Goal: Transaction & Acquisition: Download file/media

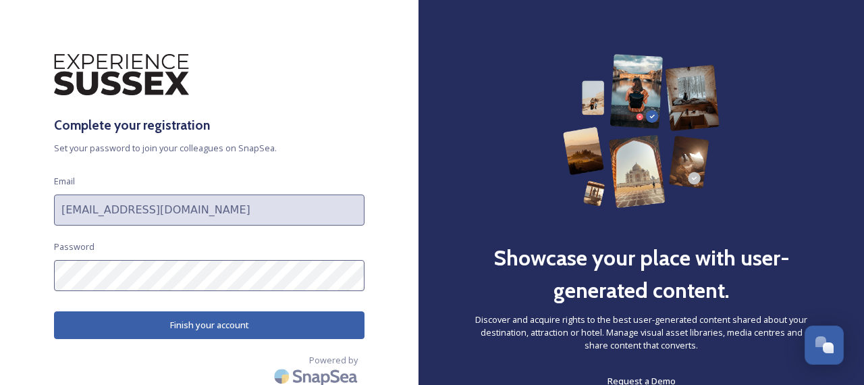
click at [205, 336] on button "Finish your account" at bounding box center [209, 325] width 310 height 28
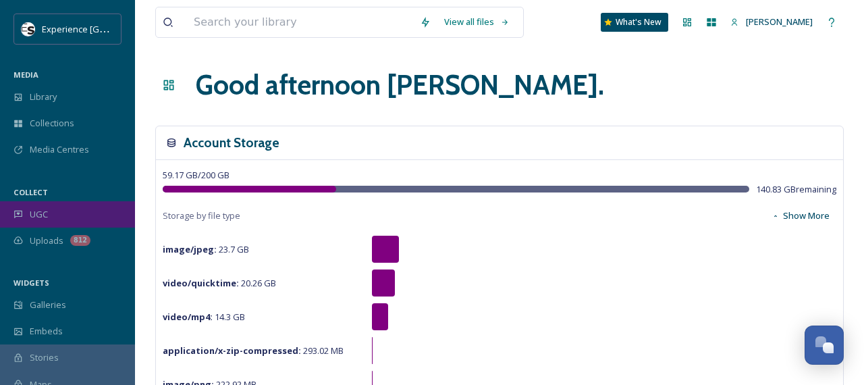
click at [71, 215] on div "UGC" at bounding box center [67, 214] width 135 height 26
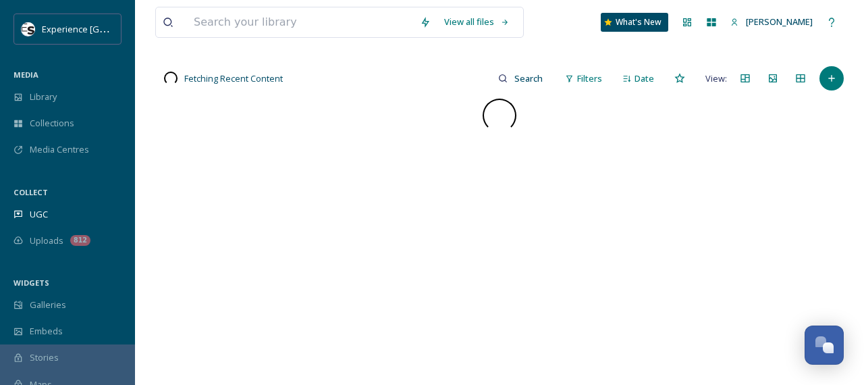
scroll to position [107, 0]
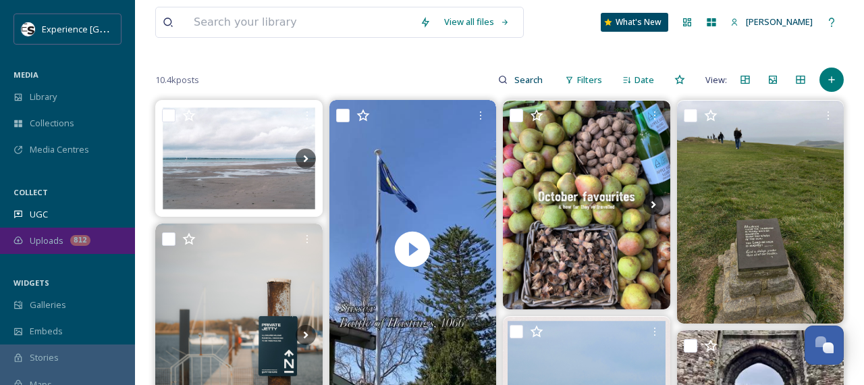
click at [65, 235] on div "Uploads 812" at bounding box center [67, 240] width 135 height 26
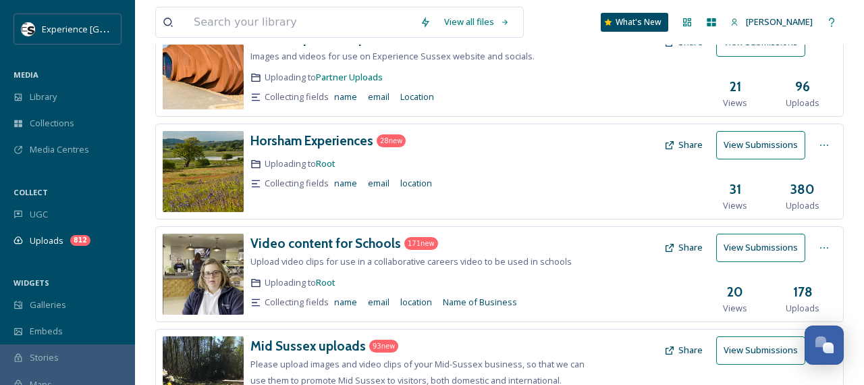
scroll to position [362, 0]
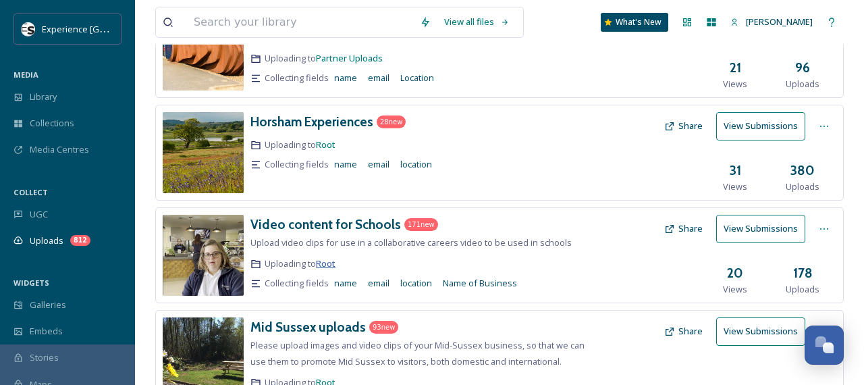
click at [326, 265] on span "Root" at bounding box center [326, 263] width 20 height 12
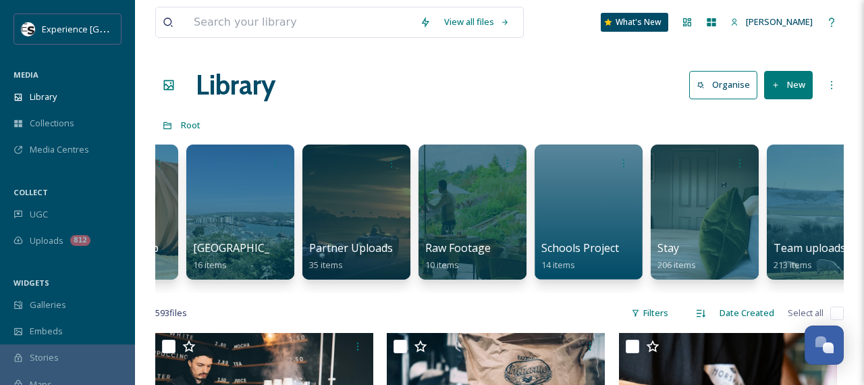
scroll to position [0, 1640]
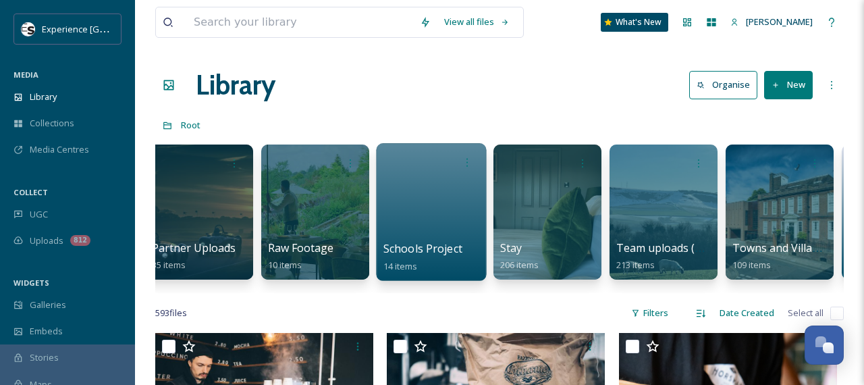
click at [431, 199] on div at bounding box center [431, 212] width 110 height 138
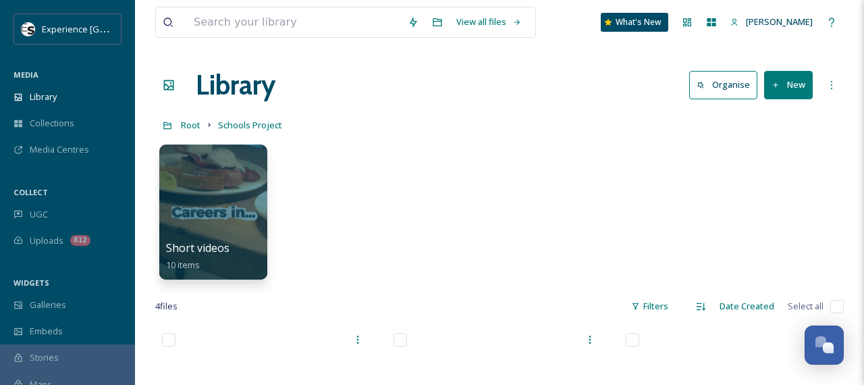
click at [416, 182] on div "Short videos 10 items" at bounding box center [499, 215] width 688 height 155
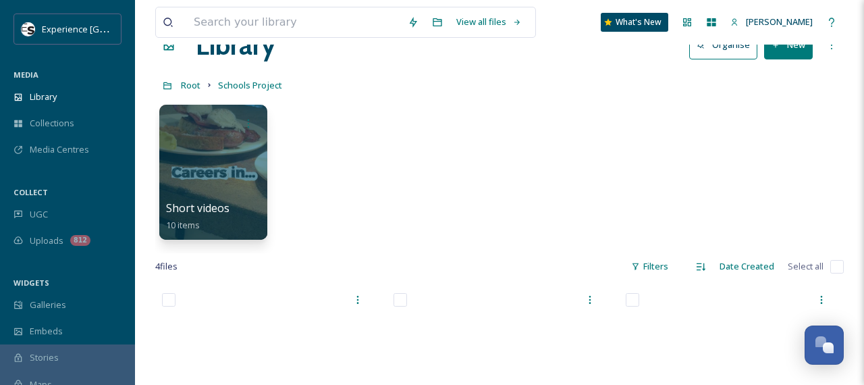
scroll to position [35, 0]
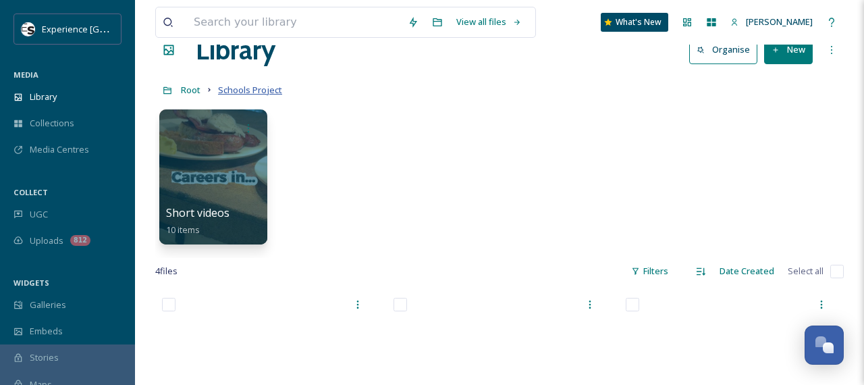
click at [249, 86] on span "Schools Project" at bounding box center [250, 90] width 64 height 12
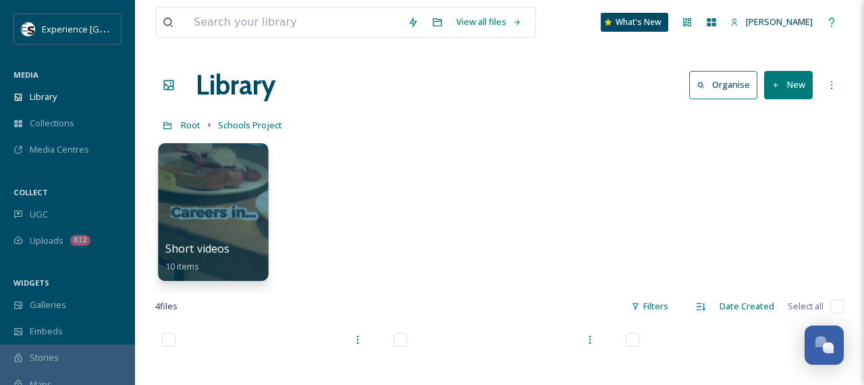
click at [214, 211] on div at bounding box center [213, 212] width 110 height 138
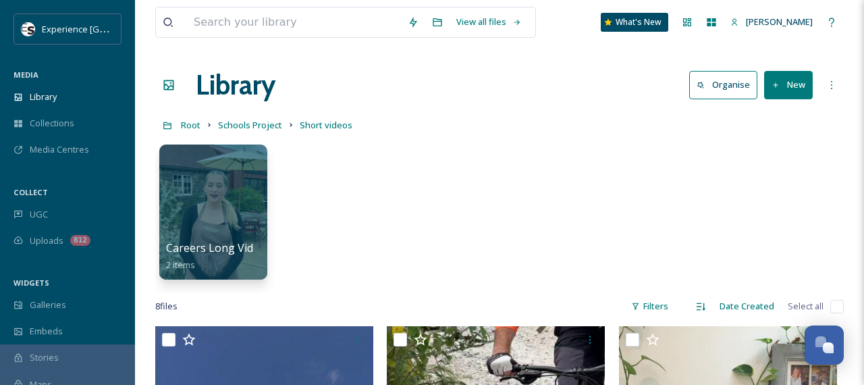
click at [381, 251] on div "Careers Long Vid 2 items" at bounding box center [499, 215] width 688 height 155
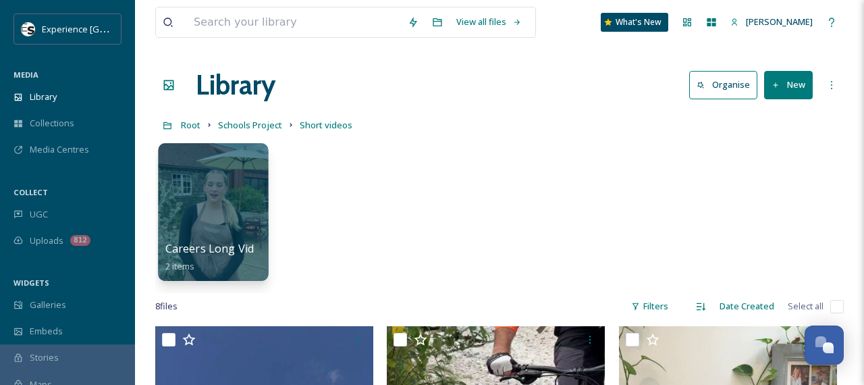
click at [209, 256] on div "Careers Long Vid 2 items" at bounding box center [213, 257] width 97 height 34
click at [209, 251] on span "Careers Long Vid" at bounding box center [209, 248] width 89 height 15
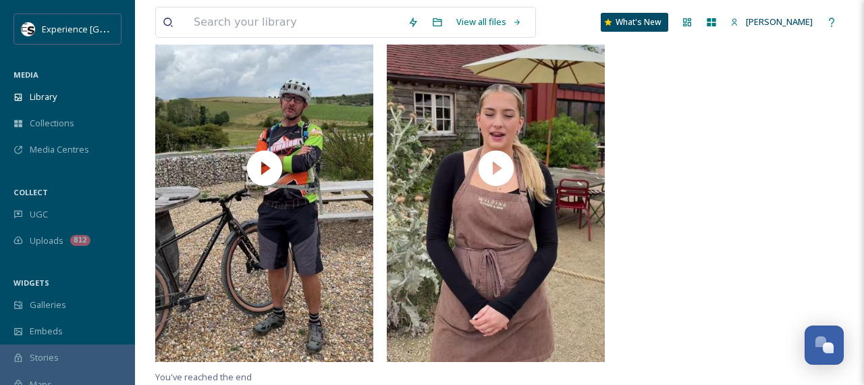
scroll to position [210, 0]
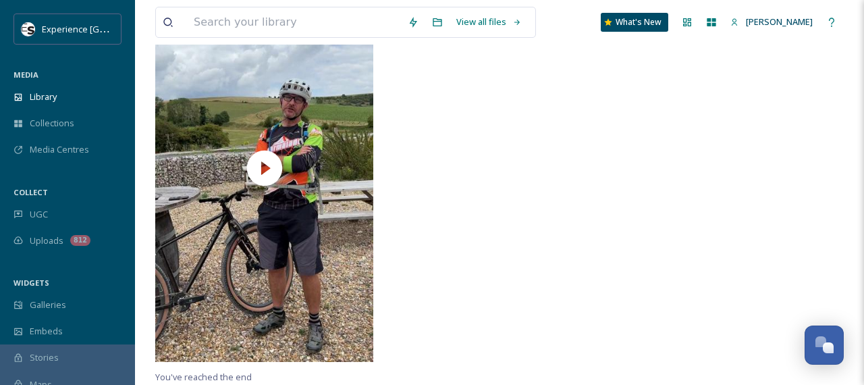
click at [495, 153] on video "Hospitality Long Vid.mov" at bounding box center [496, 167] width 218 height 387
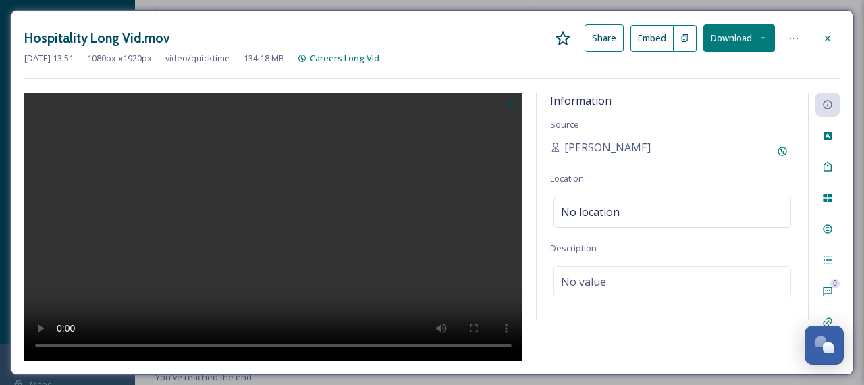
click at [829, 33] on icon at bounding box center [827, 38] width 11 height 11
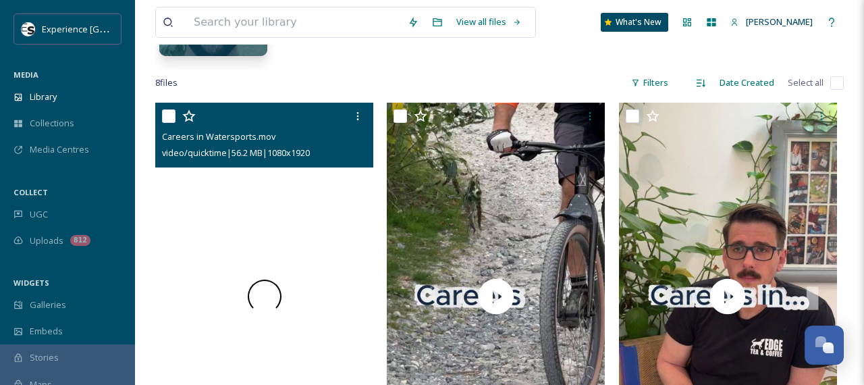
scroll to position [320, 0]
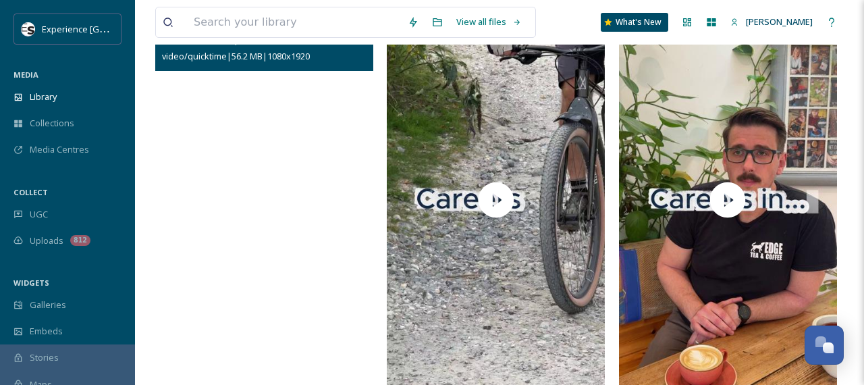
click at [269, 197] on video "Careers in Watersports.mov" at bounding box center [264, 199] width 218 height 387
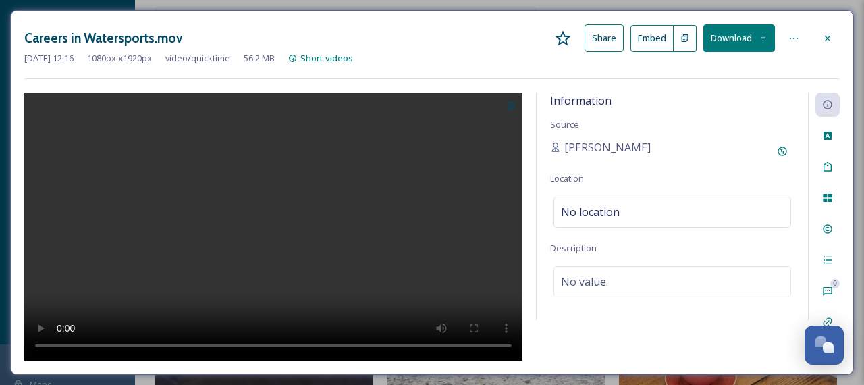
click at [754, 41] on button "Download" at bounding box center [739, 38] width 72 height 28
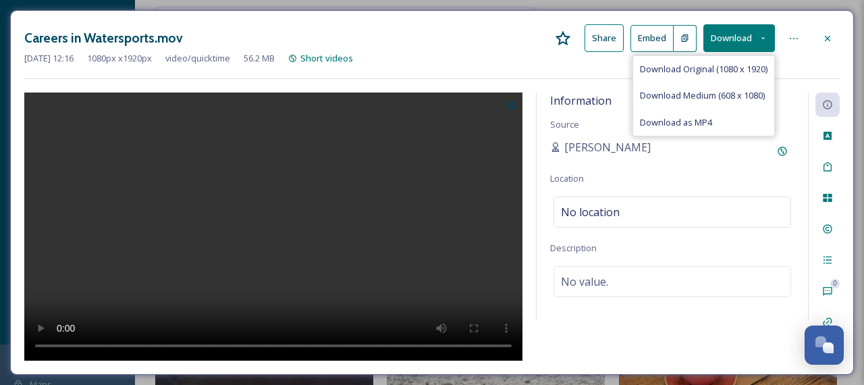
click at [754, 41] on button "Download" at bounding box center [739, 38] width 72 height 28
click at [831, 36] on icon at bounding box center [827, 38] width 11 height 11
